Goal: Task Accomplishment & Management: Use online tool/utility

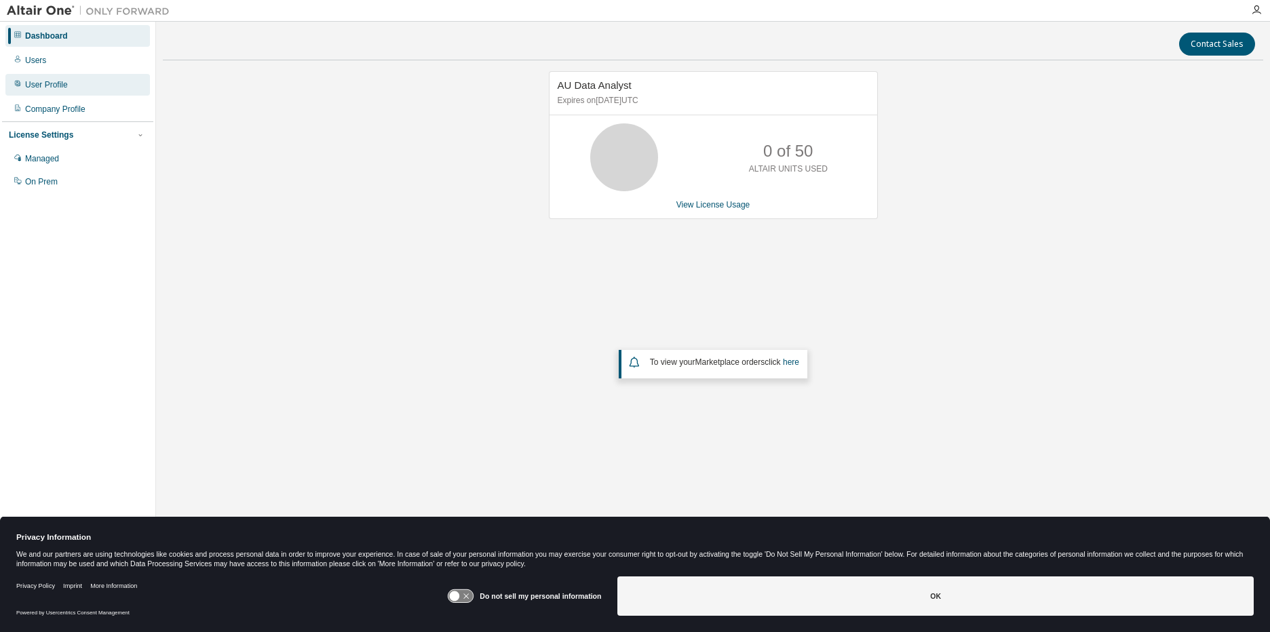
click at [53, 83] on div "User Profile" at bounding box center [46, 84] width 43 height 11
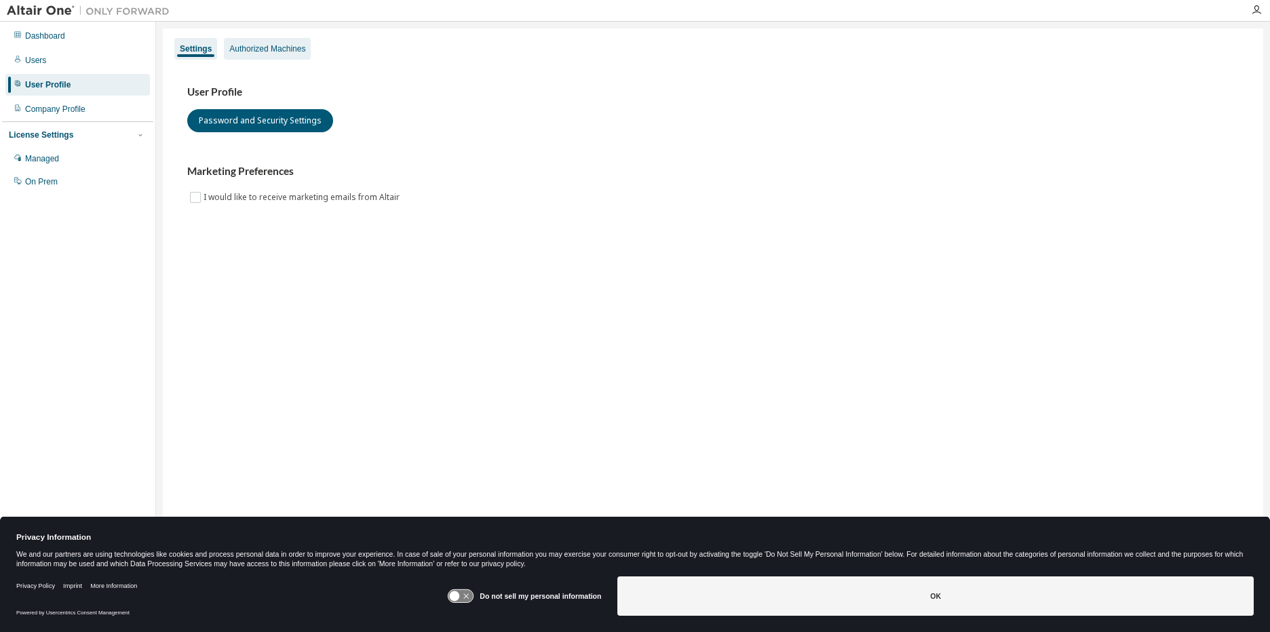
click at [278, 52] on div "Authorized Machines" at bounding box center [267, 48] width 76 height 11
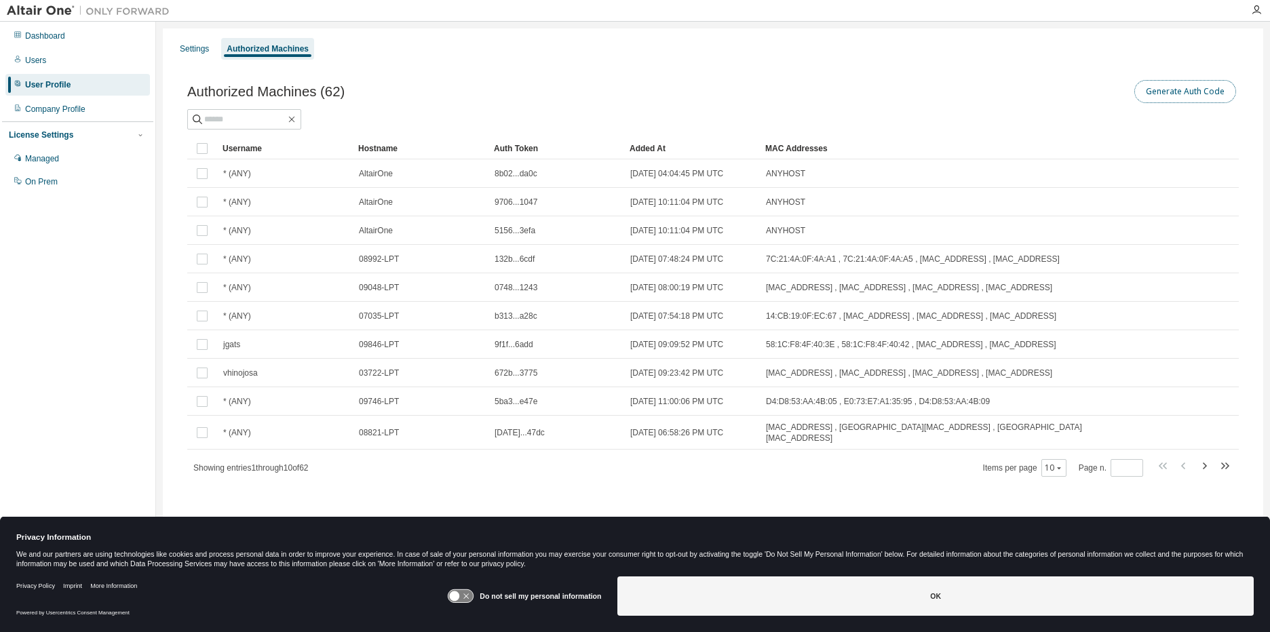
click at [1166, 85] on button "Generate Auth Code" at bounding box center [1186, 91] width 102 height 23
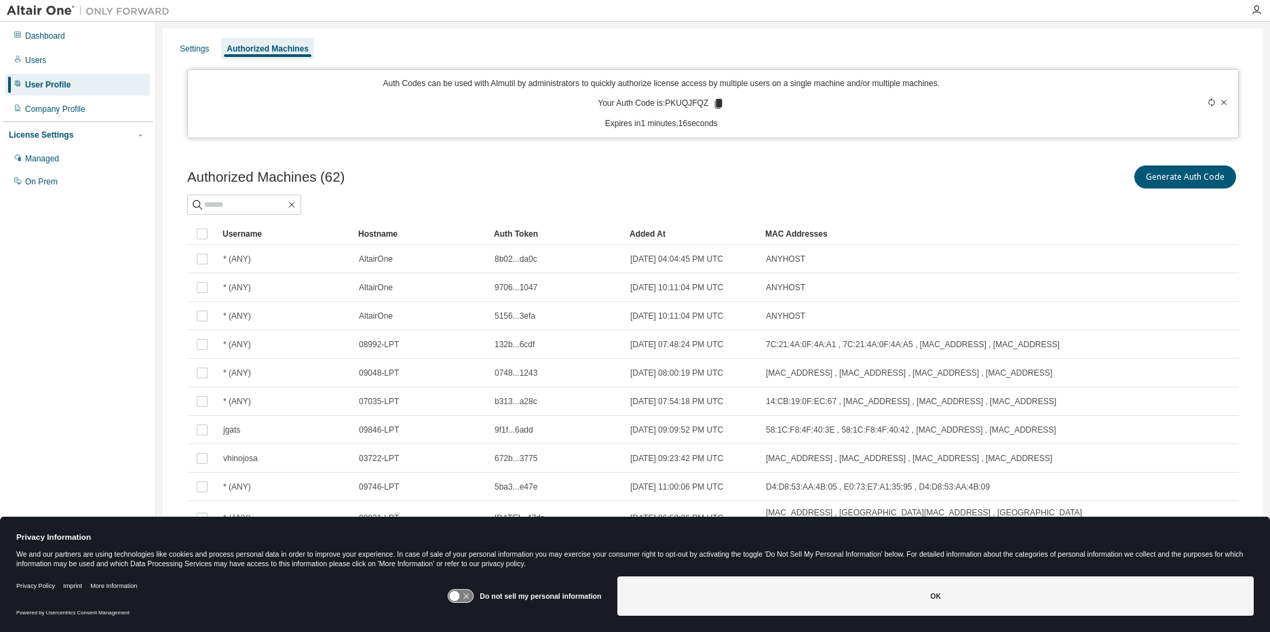
click at [1209, 223] on tr "Username Hostname Auth Token Added At MAC Addresses" at bounding box center [713, 234] width 1052 height 22
click at [1208, 103] on icon at bounding box center [1212, 102] width 8 height 8
click at [1186, 170] on button "Generate Auth Code" at bounding box center [1186, 177] width 102 height 23
